Goal: Information Seeking & Learning: Learn about a topic

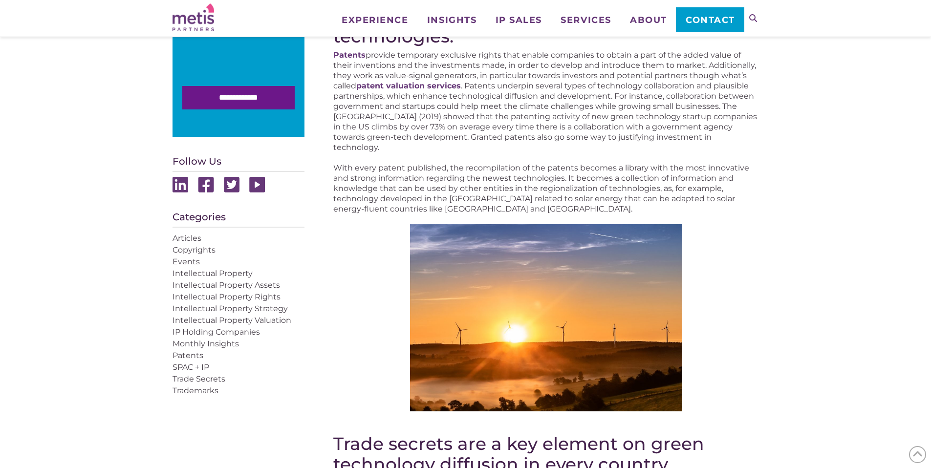
scroll to position [387, 0]
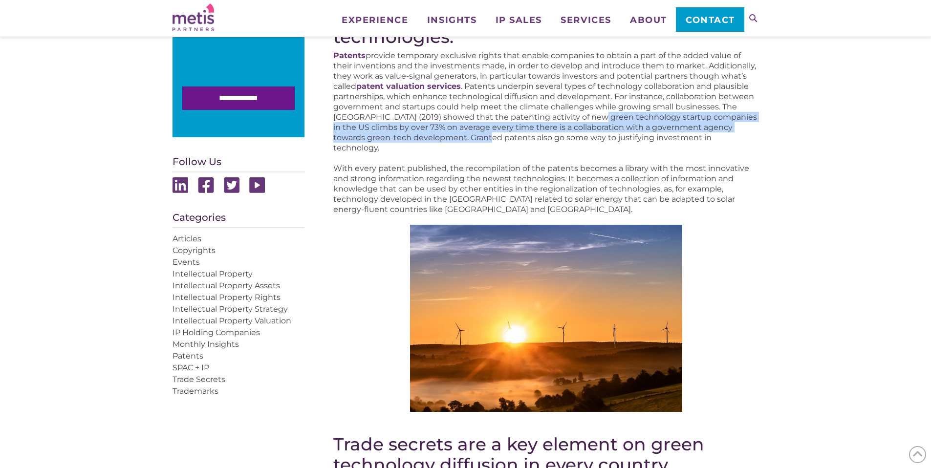
drag, startPoint x: 593, startPoint y: 115, endPoint x: 498, endPoint y: 137, distance: 97.8
click at [498, 137] on p "Patents provide temporary exclusive rights that enable companies to obtain a pa…" at bounding box center [545, 101] width 425 height 103
drag, startPoint x: 721, startPoint y: 106, endPoint x: 498, endPoint y: 140, distance: 226.0
click at [498, 140] on p "Patents provide temporary exclusive rights that enable companies to obtain a pa…" at bounding box center [545, 101] width 425 height 103
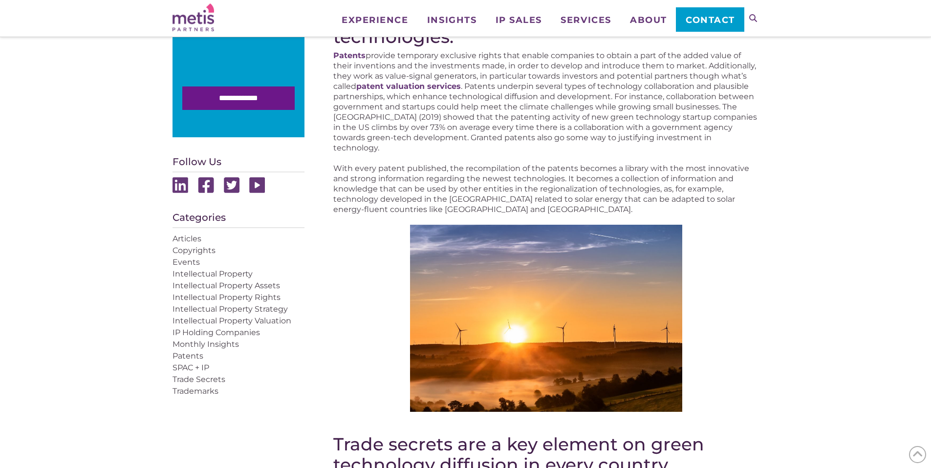
click at [501, 137] on p "Patents provide temporary exclusive rights that enable companies to obtain a pa…" at bounding box center [545, 101] width 425 height 103
drag, startPoint x: 500, startPoint y: 138, endPoint x: 384, endPoint y: 143, distance: 115.9
click at [384, 143] on p "Patents provide temporary exclusive rights that enable companies to obtain a pa…" at bounding box center [545, 101] width 425 height 103
click at [595, 142] on p "Patents provide temporary exclusive rights that enable companies to obtain a pa…" at bounding box center [545, 101] width 425 height 103
drag, startPoint x: 501, startPoint y: 138, endPoint x: 642, endPoint y: 137, distance: 141.2
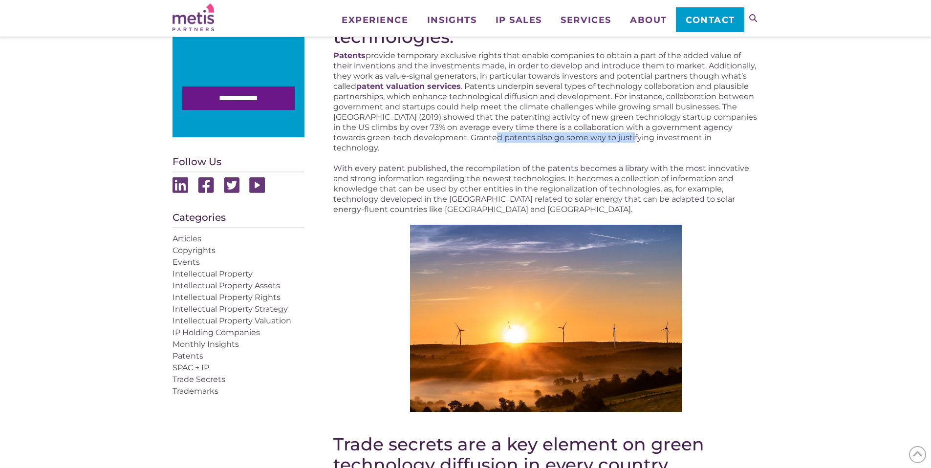
click at [642, 137] on p "Patents provide temporary exclusive rights that enable companies to obtain a pa…" at bounding box center [545, 101] width 425 height 103
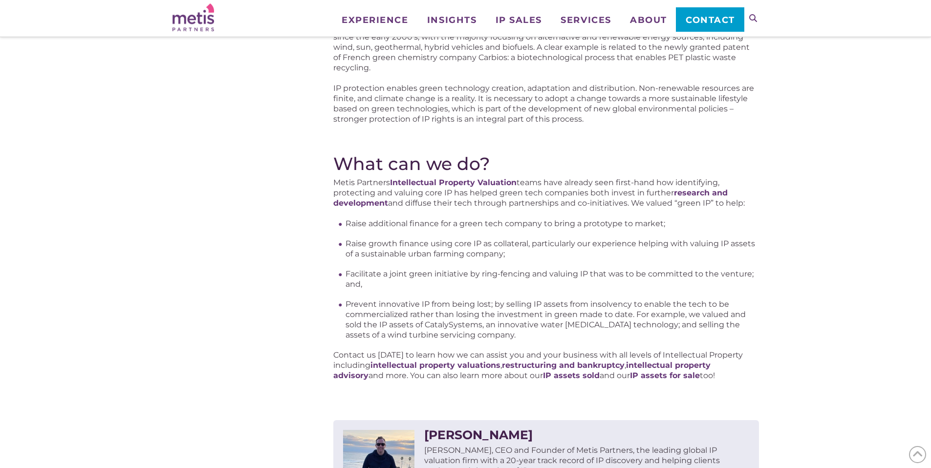
scroll to position [1189, 0]
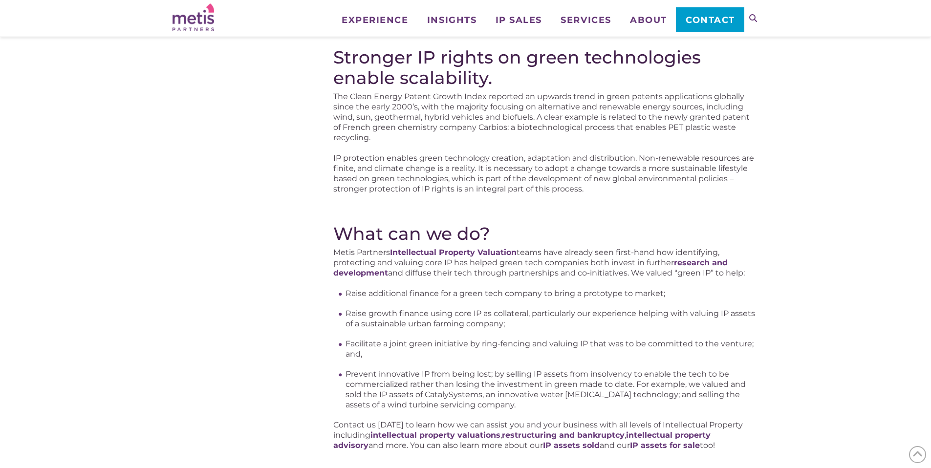
click at [490, 78] on h2 "Stronger IP rights on green technologies enable scalability." at bounding box center [545, 67] width 425 height 41
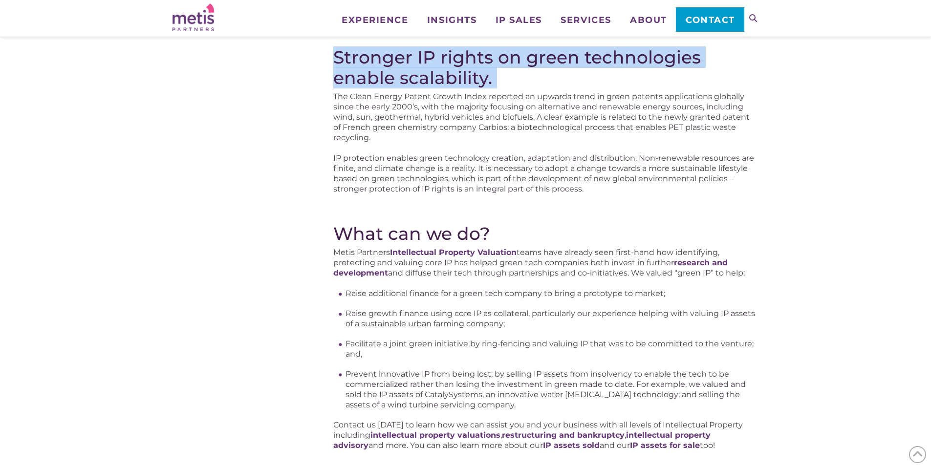
drag, startPoint x: 336, startPoint y: 57, endPoint x: 518, endPoint y: 88, distance: 184.9
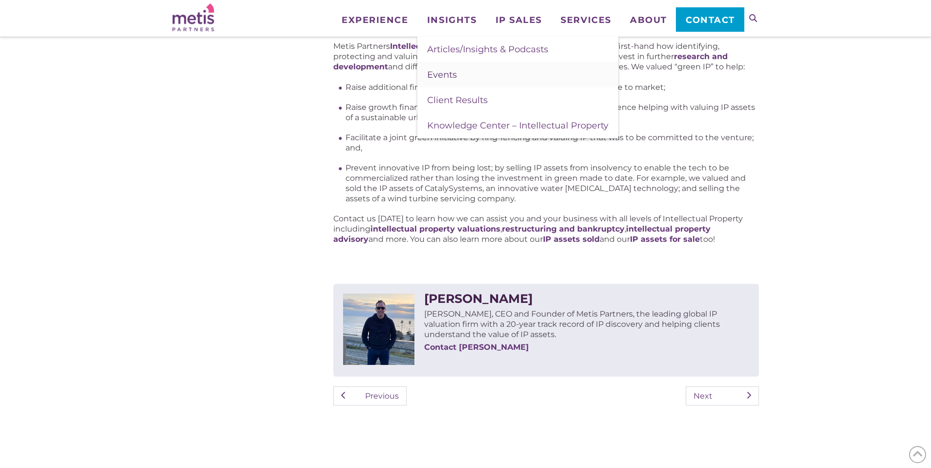
scroll to position [1393, 0]
